Goal: Check status: Check status

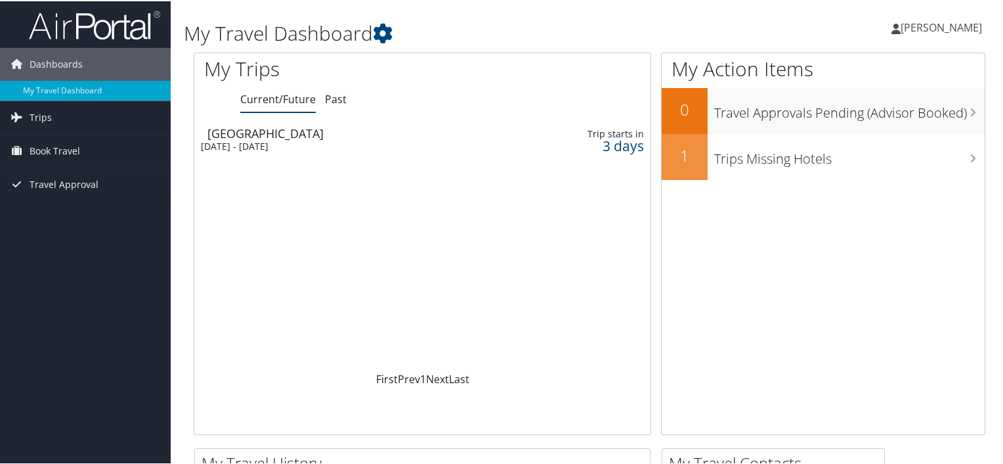
click at [284, 141] on div "[DATE] - [DATE]" at bounding box center [348, 145] width 294 height 12
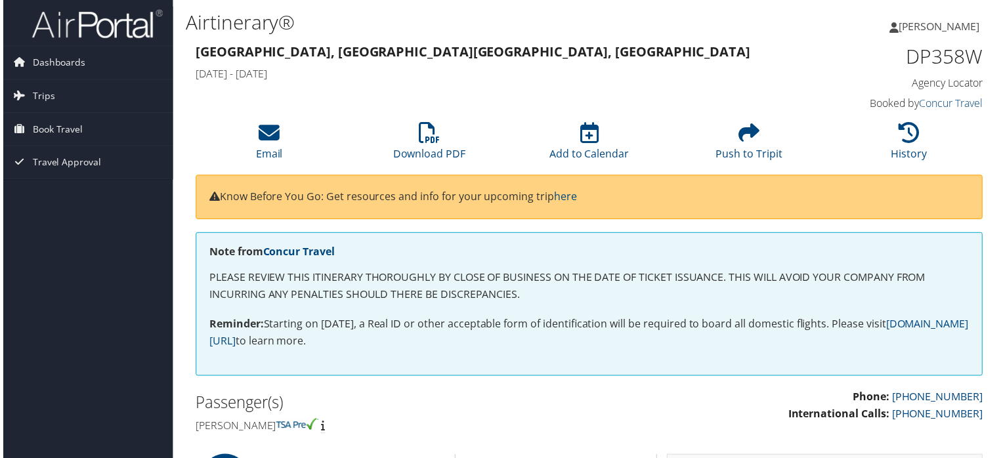
drag, startPoint x: 203, startPoint y: 240, endPoint x: 200, endPoint y: 107, distance: 133.3
click at [41, 99] on span "Trips" at bounding box center [41, 96] width 22 height 33
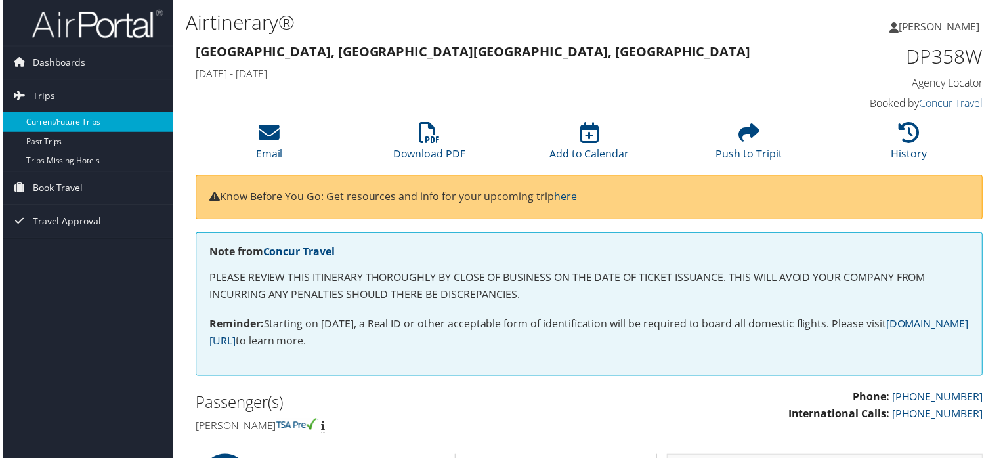
click at [59, 123] on link "Current/Future Trips" at bounding box center [85, 123] width 171 height 20
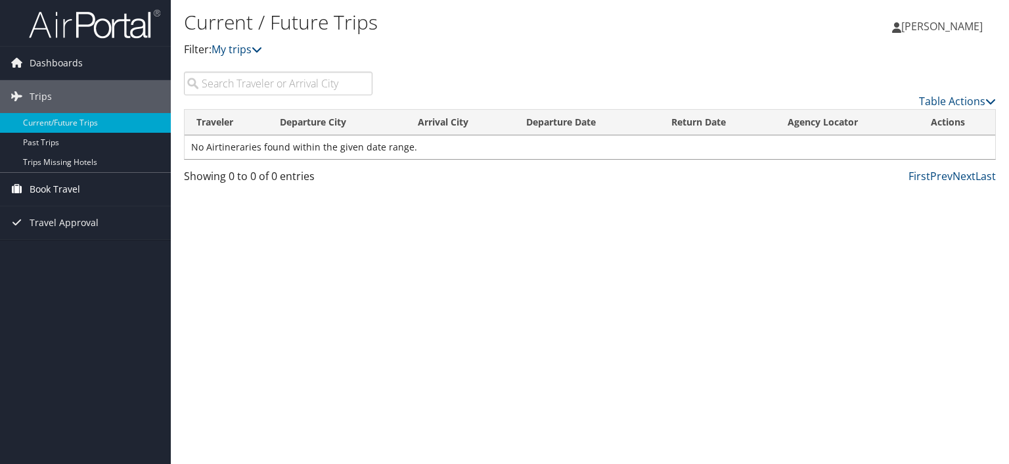
click at [70, 192] on span "Book Travel" at bounding box center [55, 189] width 51 height 33
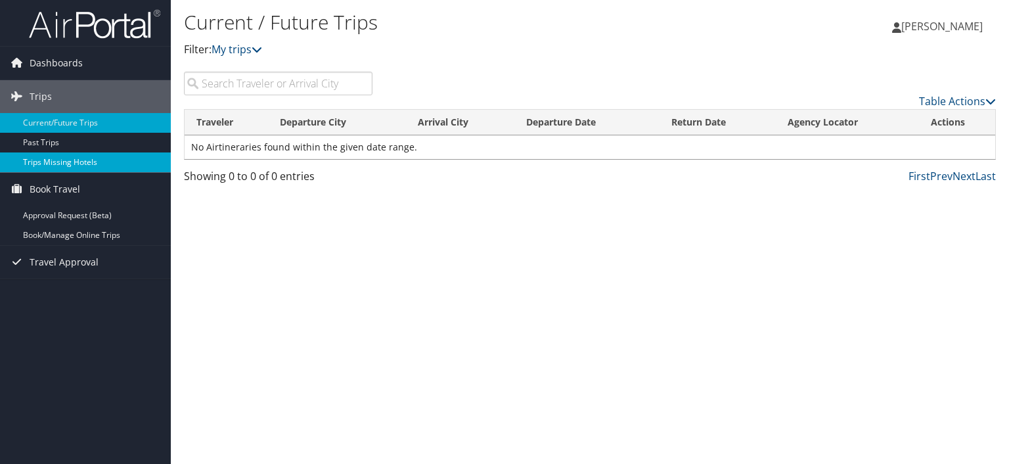
click at [55, 163] on link "Trips Missing Hotels" at bounding box center [85, 162] width 171 height 20
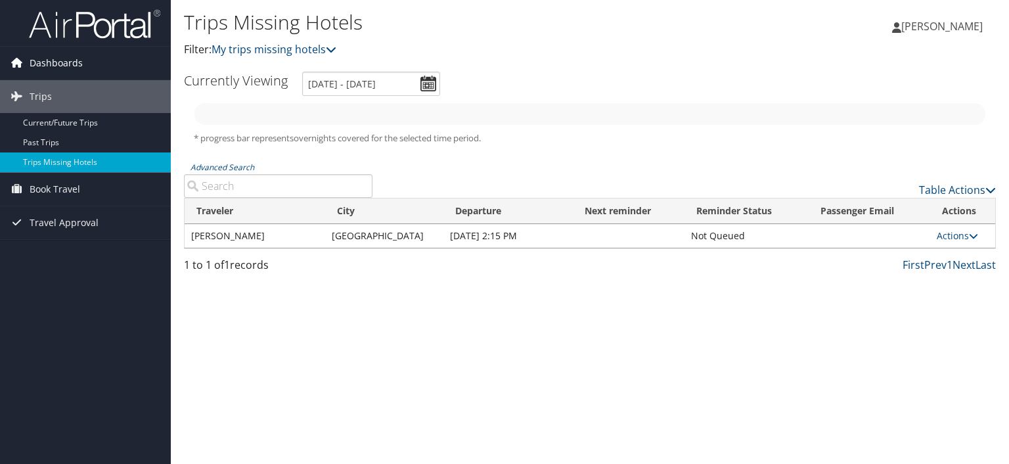
click at [19, 64] on icon at bounding box center [17, 63] width 20 height 20
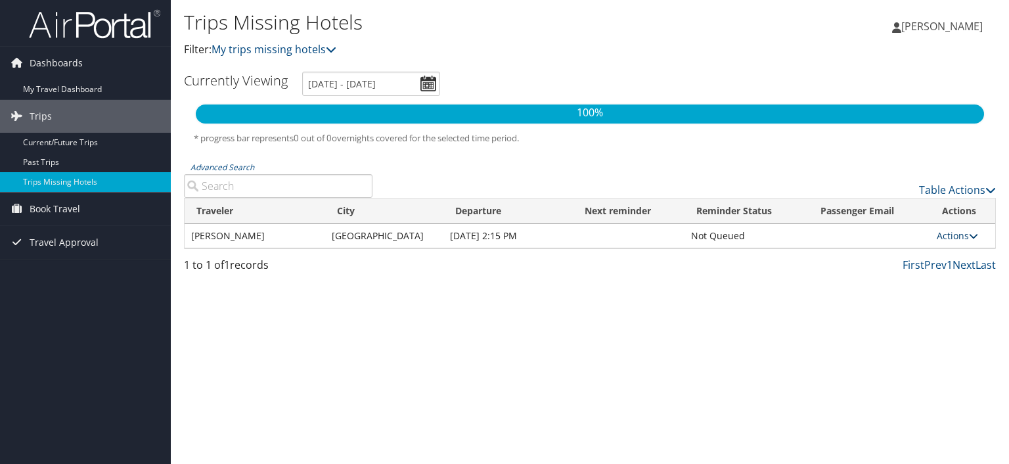
click at [971, 236] on icon at bounding box center [973, 235] width 9 height 9
click at [724, 330] on div "Trips Missing Hotels Filter: My trips missing hotels Michael Swaim Michael Swai…" at bounding box center [590, 232] width 838 height 464
click at [72, 93] on link "My Travel Dashboard" at bounding box center [85, 89] width 171 height 20
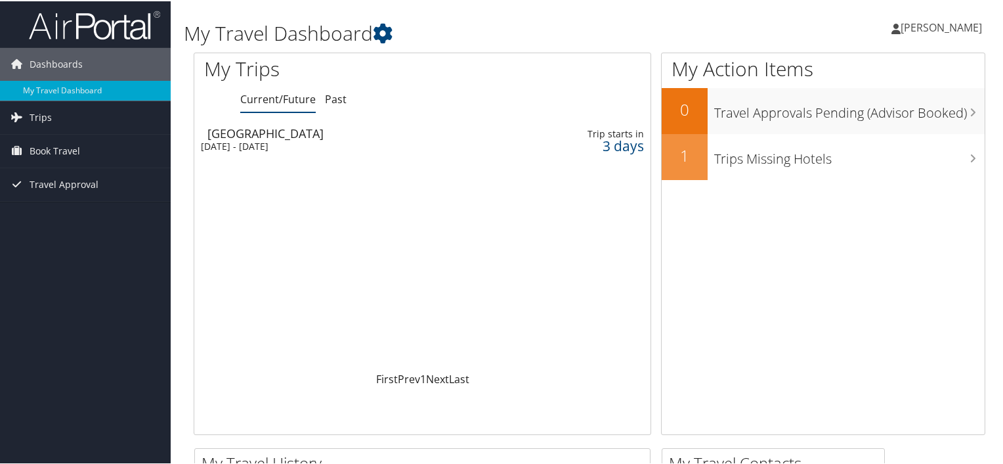
click at [294, 139] on div "[DATE] - [DATE]" at bounding box center [348, 145] width 294 height 12
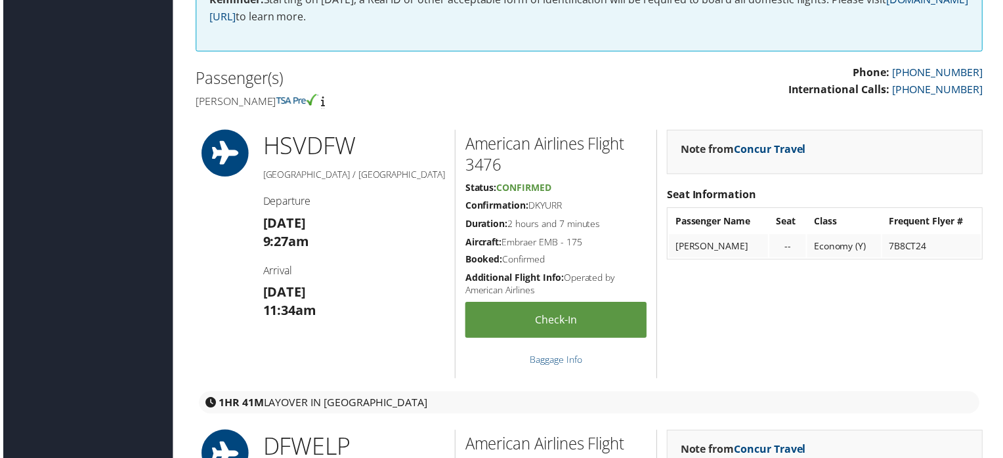
scroll to position [394, 0]
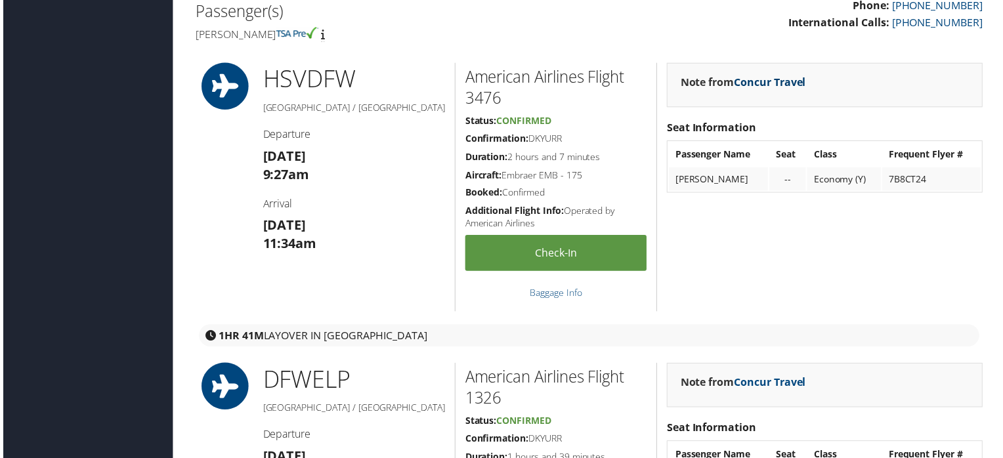
click at [776, 81] on link "Concur Travel" at bounding box center [771, 82] width 72 height 14
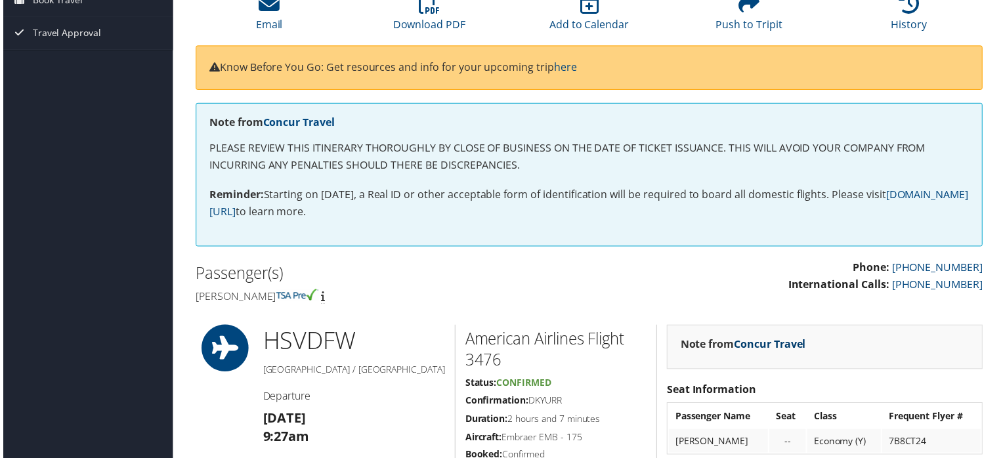
scroll to position [0, 0]
